Goal: Information Seeking & Learning: Understand process/instructions

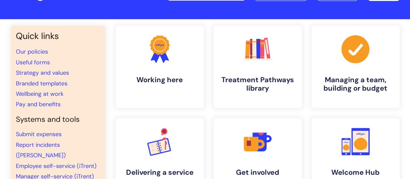
scroll to position [32, 0]
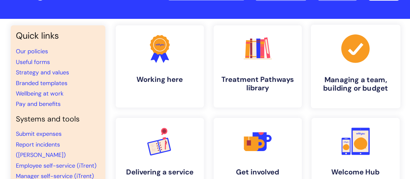
click at [377, 81] on h4 "Managing a team, building or budget" at bounding box center [355, 84] width 79 height 18
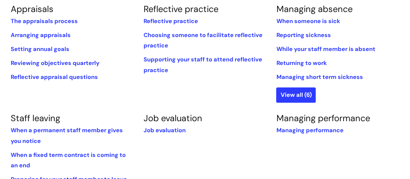
scroll to position [259, 0]
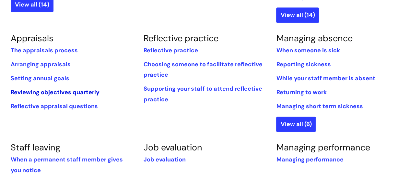
click at [59, 92] on link "Reviewing objectives quarterly" at bounding box center [55, 92] width 89 height 8
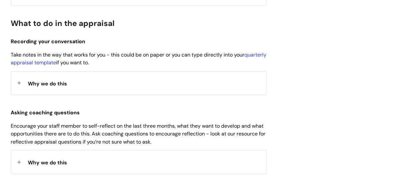
scroll to position [259, 0]
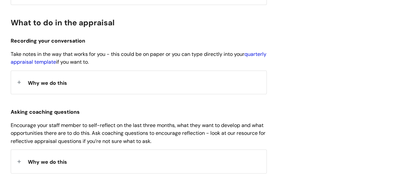
click at [57, 62] on link "quarterly appraisal template" at bounding box center [139, 58] width 256 height 15
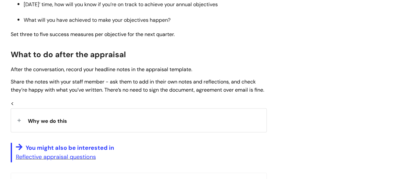
scroll to position [584, 0]
